Goal: Information Seeking & Learning: Learn about a topic

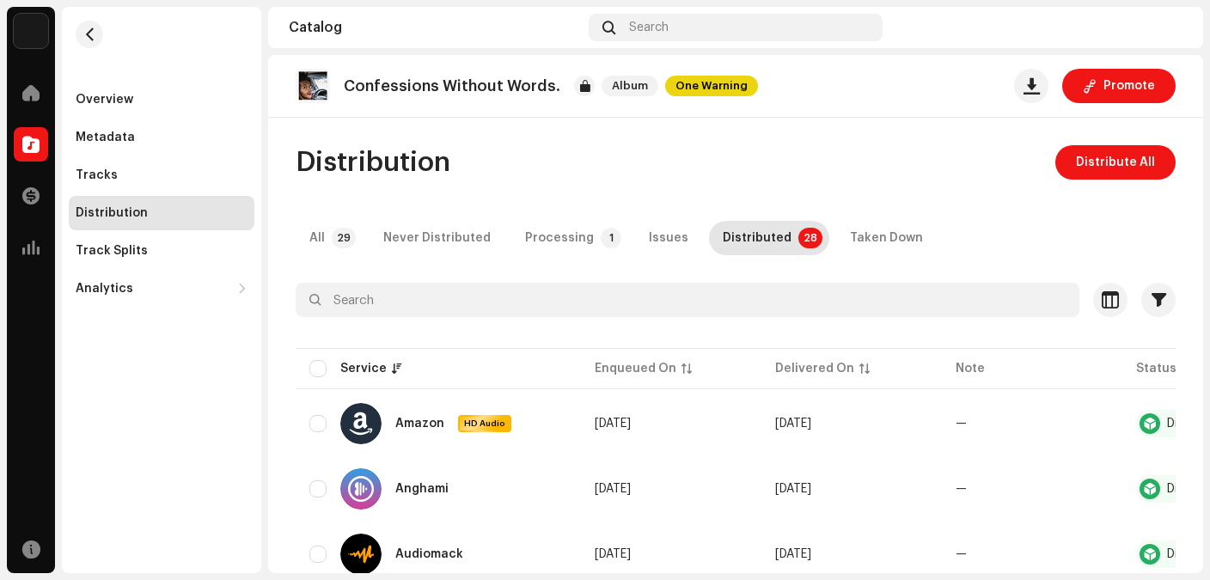
click at [679, 145] on div "Distribution Distribute All" at bounding box center [736, 162] width 880 height 34
click at [34, 86] on span at bounding box center [30, 93] width 17 height 14
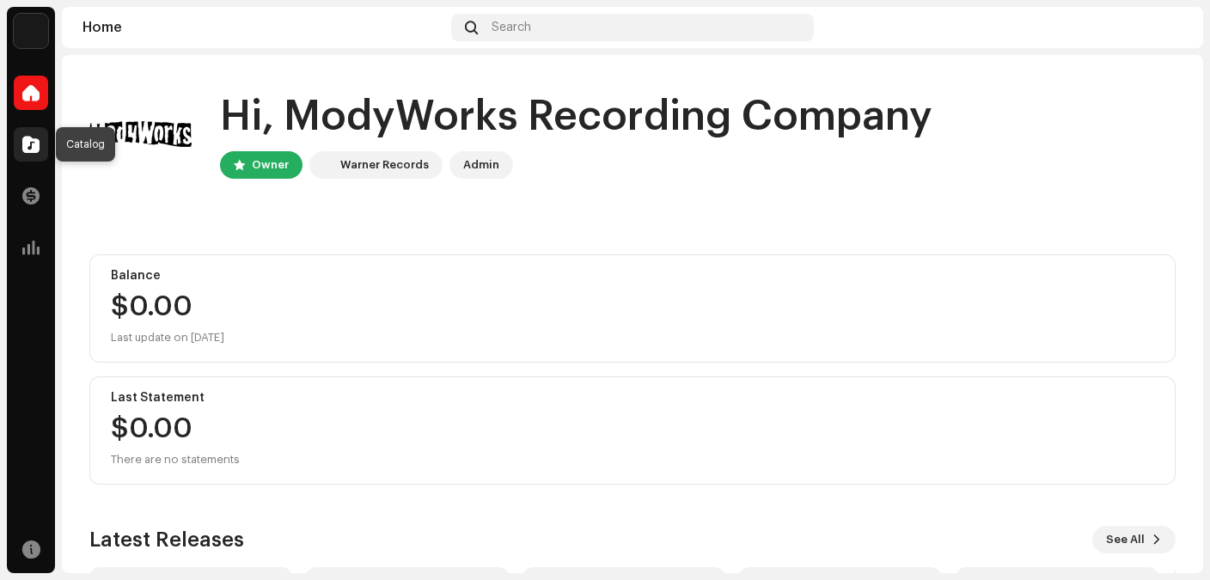
click at [31, 148] on span at bounding box center [30, 145] width 17 height 14
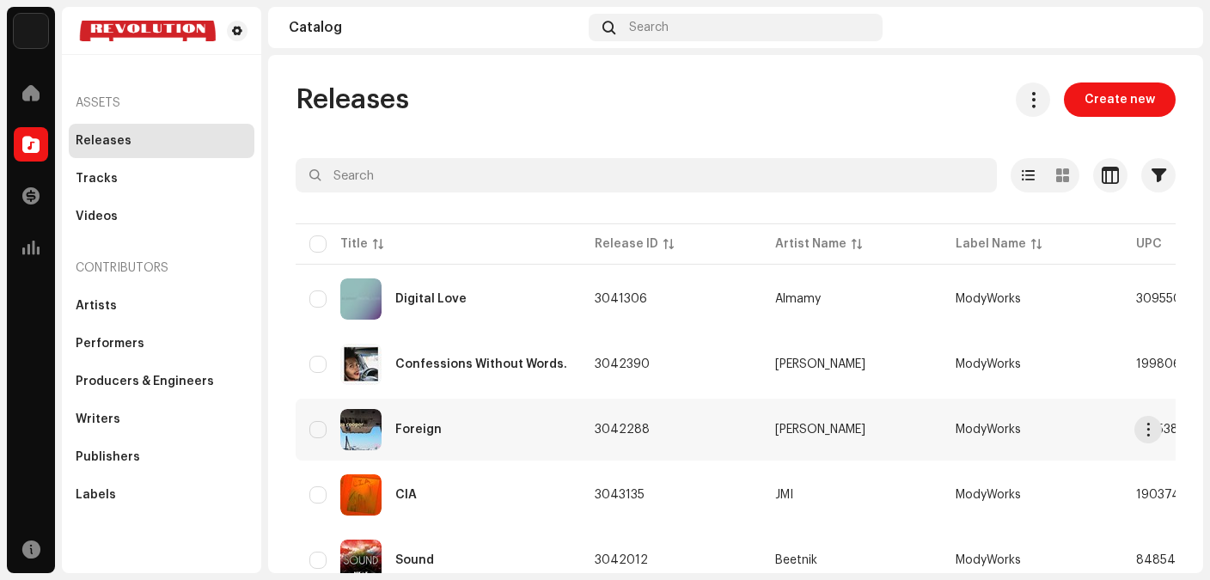
click at [467, 431] on div "Foreign" at bounding box center [438, 429] width 258 height 41
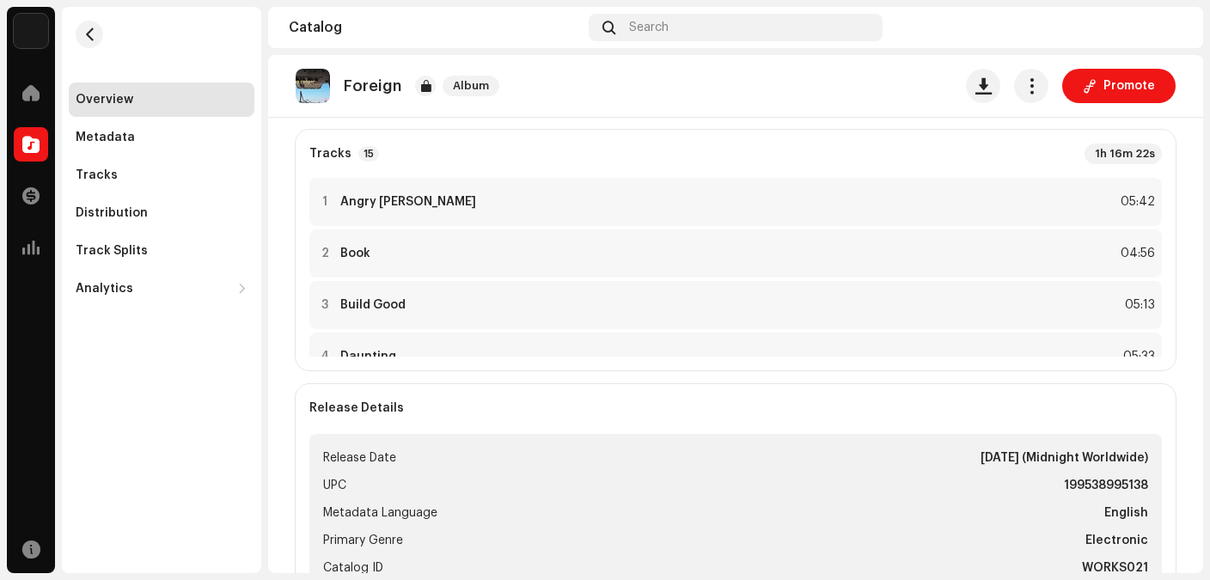
scroll to position [384, 0]
click at [649, 204] on div "1 Angry [PERSON_NAME] 05:42" at bounding box center [735, 204] width 853 height 48
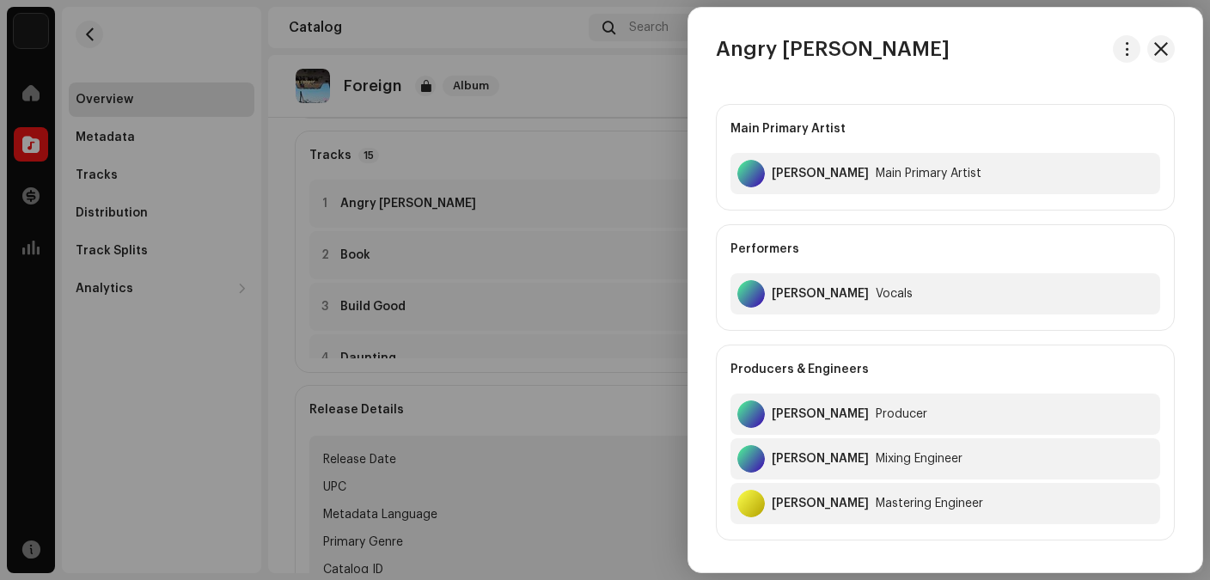
click at [596, 193] on div at bounding box center [605, 290] width 1210 height 580
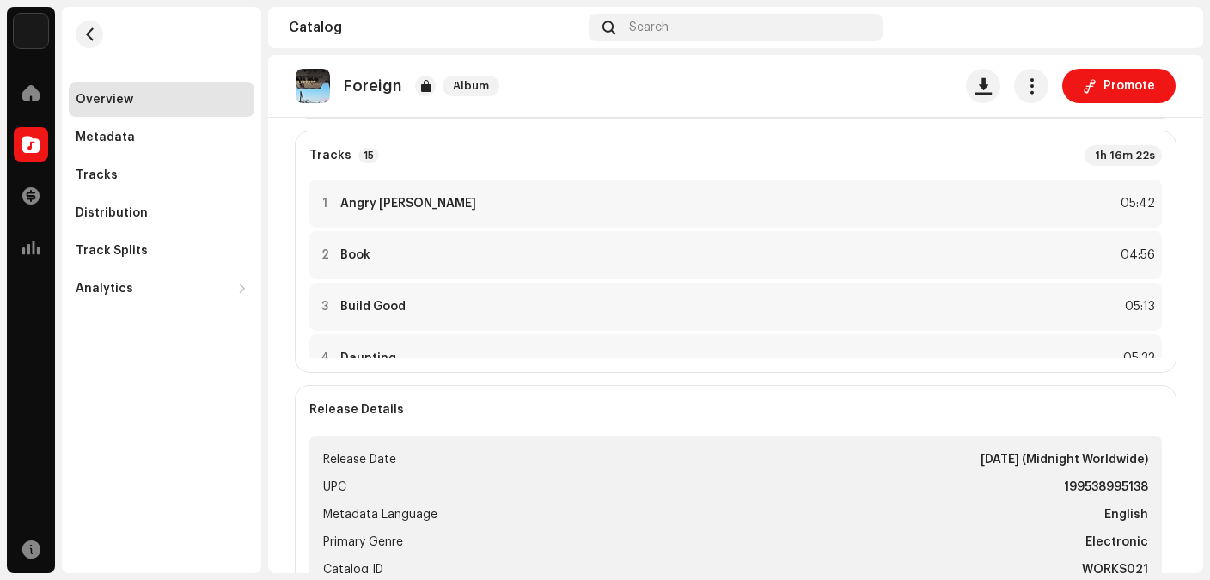
click at [618, 193] on re-o-release-hero "Foreign Album Promote Foreign Album [PERSON_NAME] ModyWorks 199538995138 See In…" at bounding box center [735, 124] width 935 height 138
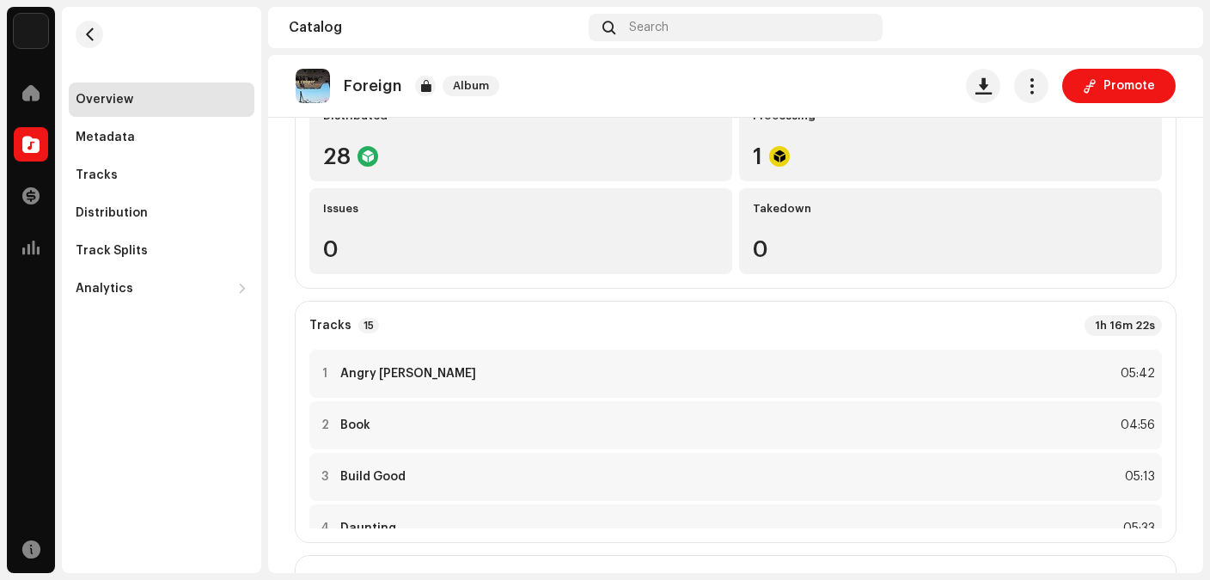
scroll to position [211, 0]
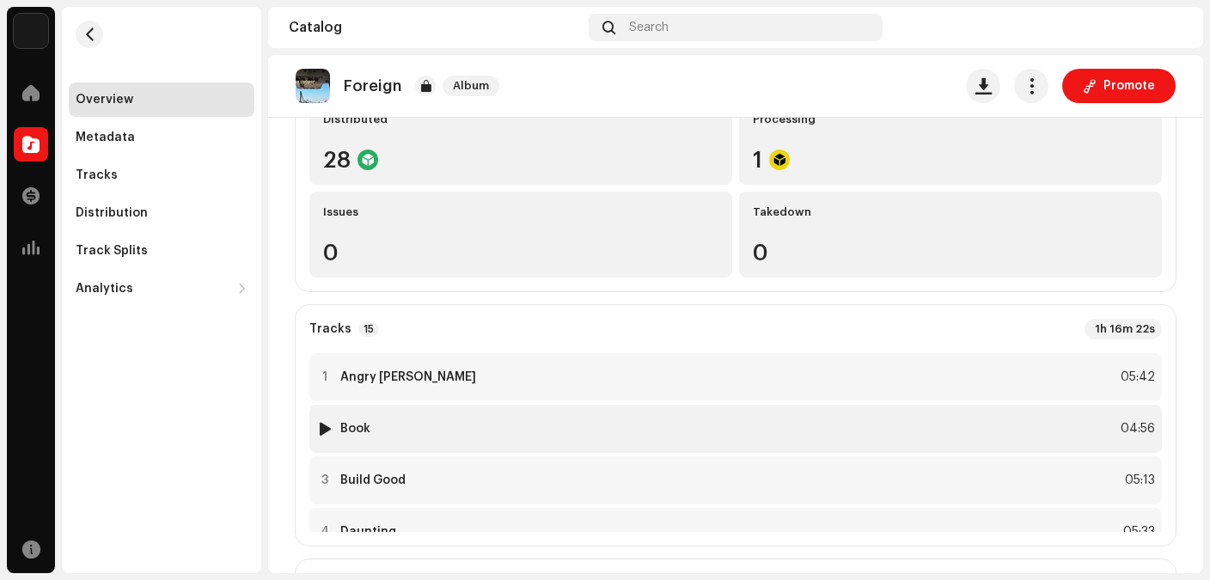
click at [363, 425] on strong "Book" at bounding box center [355, 429] width 30 height 14
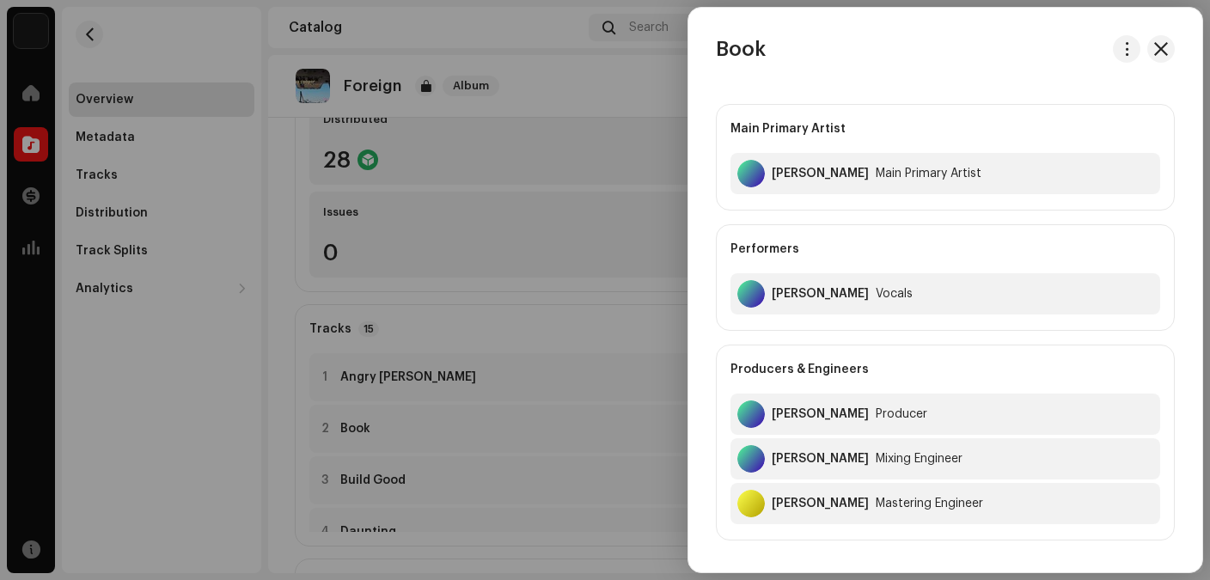
click at [302, 391] on div at bounding box center [605, 290] width 1210 height 580
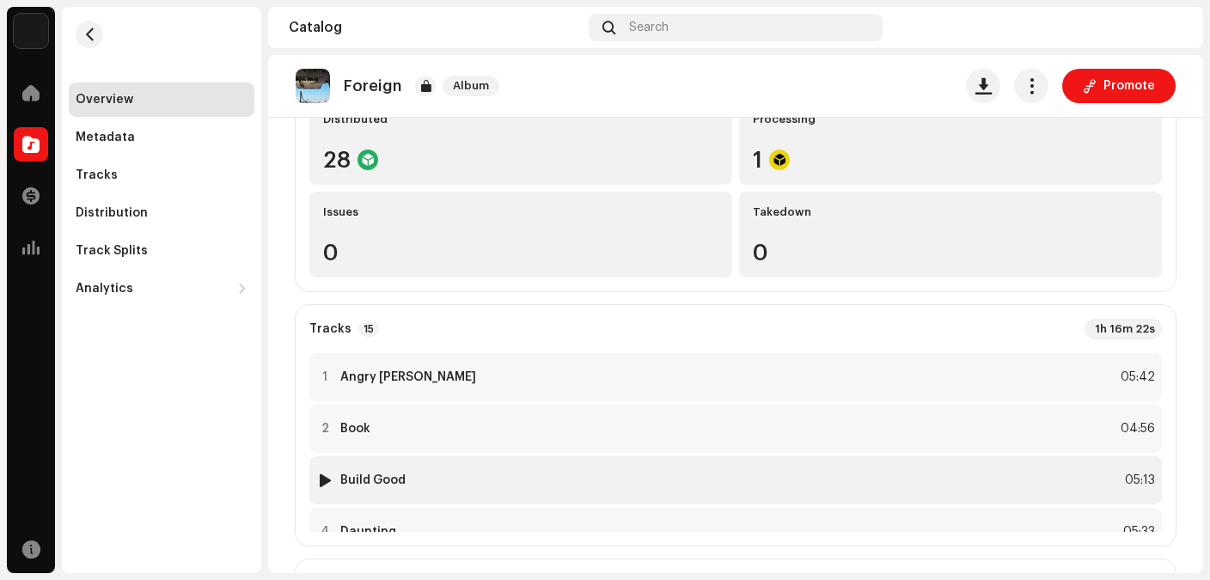
click at [399, 475] on strong "Build Good" at bounding box center [372, 481] width 65 height 14
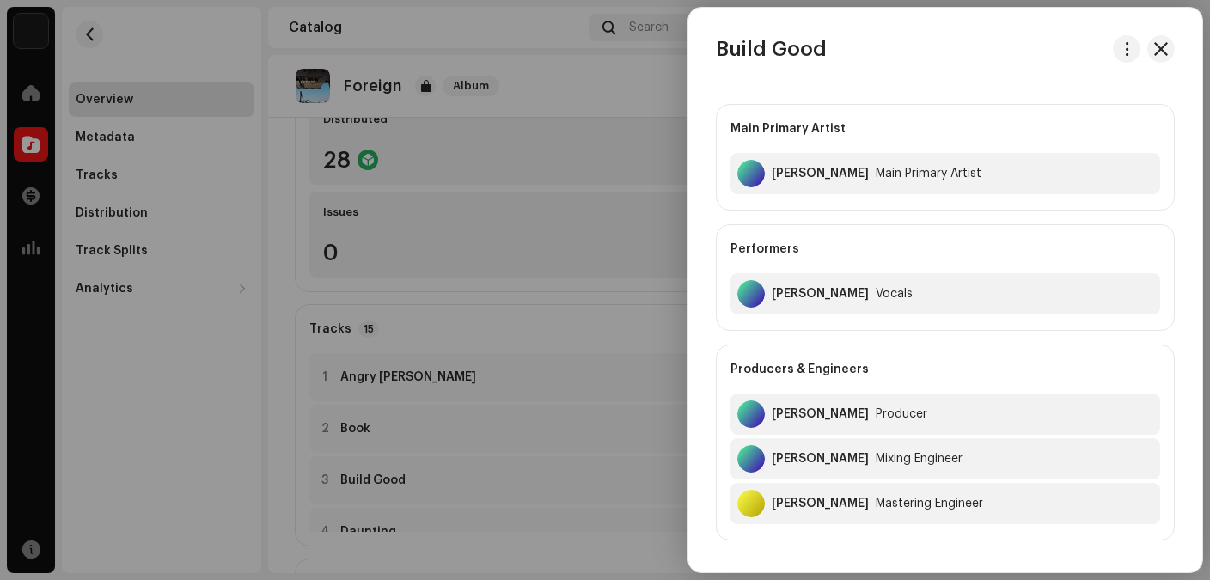
click at [292, 399] on div at bounding box center [605, 290] width 1210 height 580
